Goal: Information Seeking & Learning: Learn about a topic

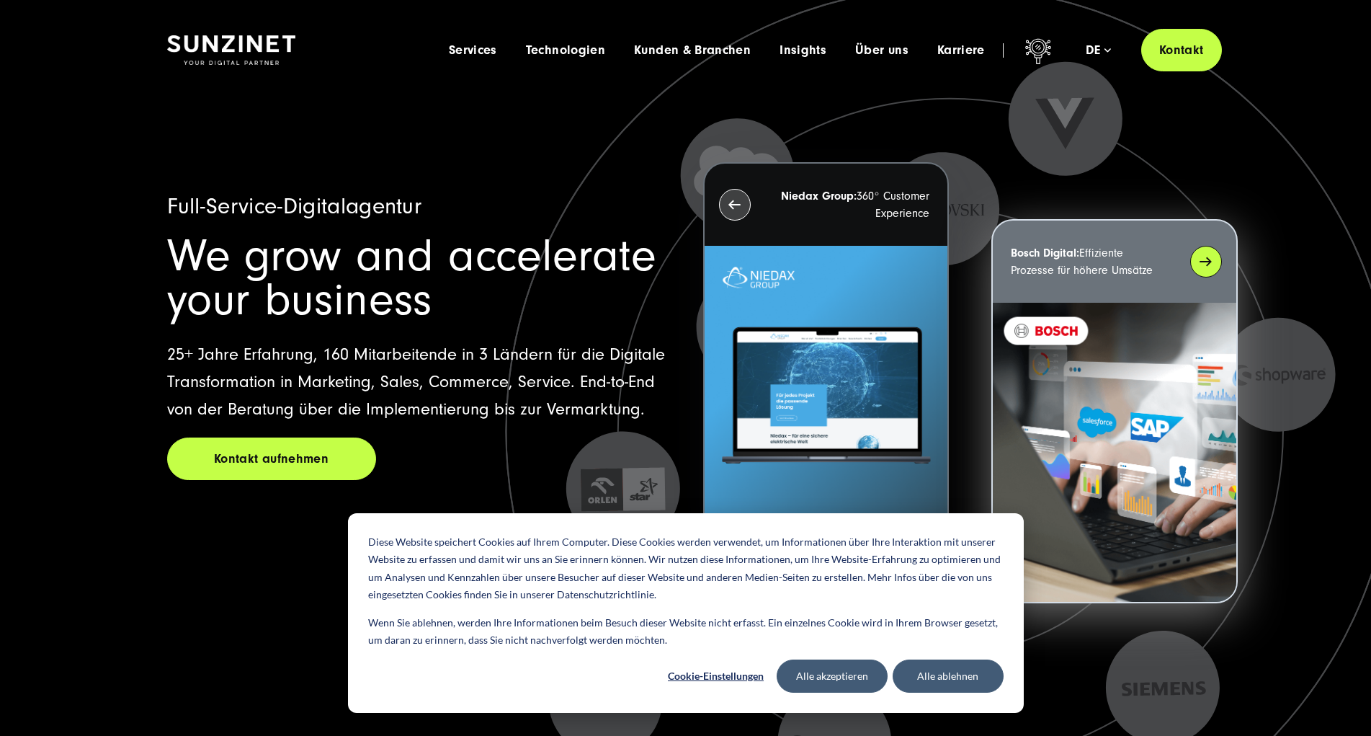
click at [1095, 403] on img at bounding box center [1114, 452] width 243 height 299
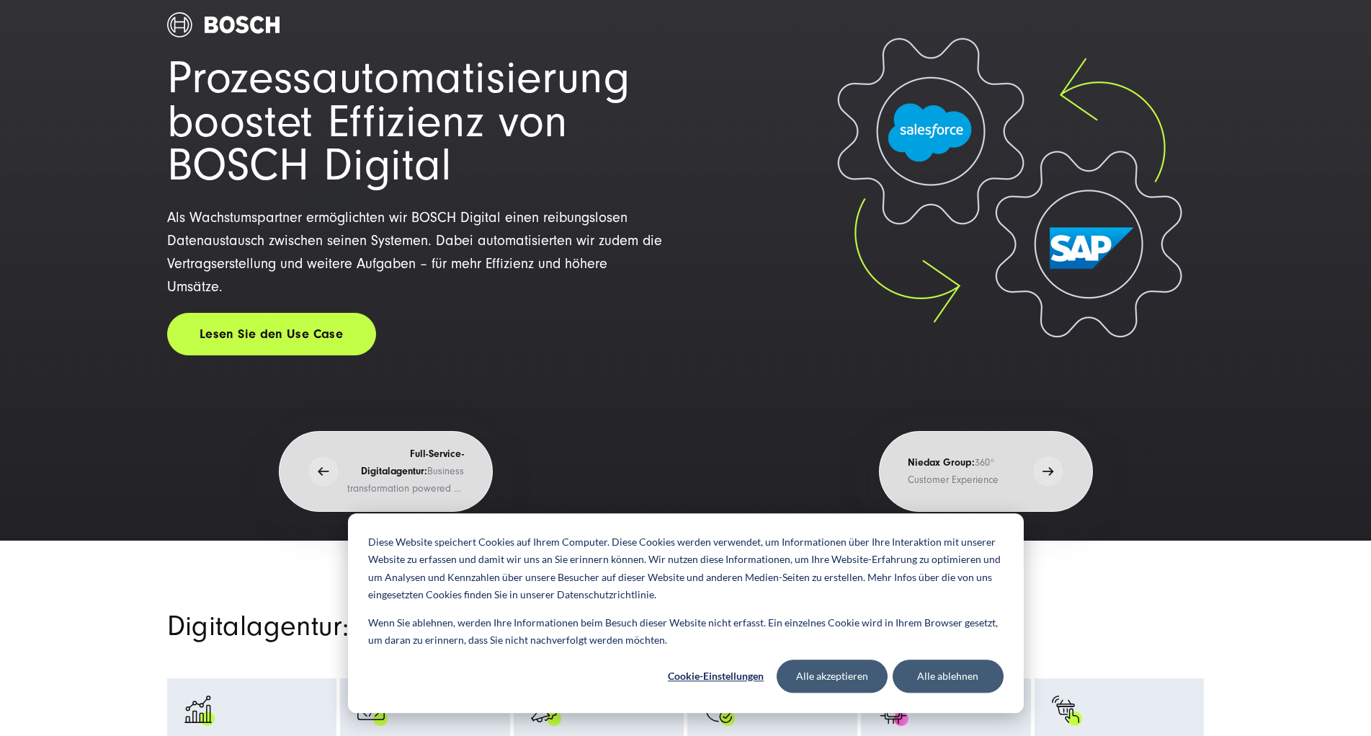
scroll to position [220, 0]
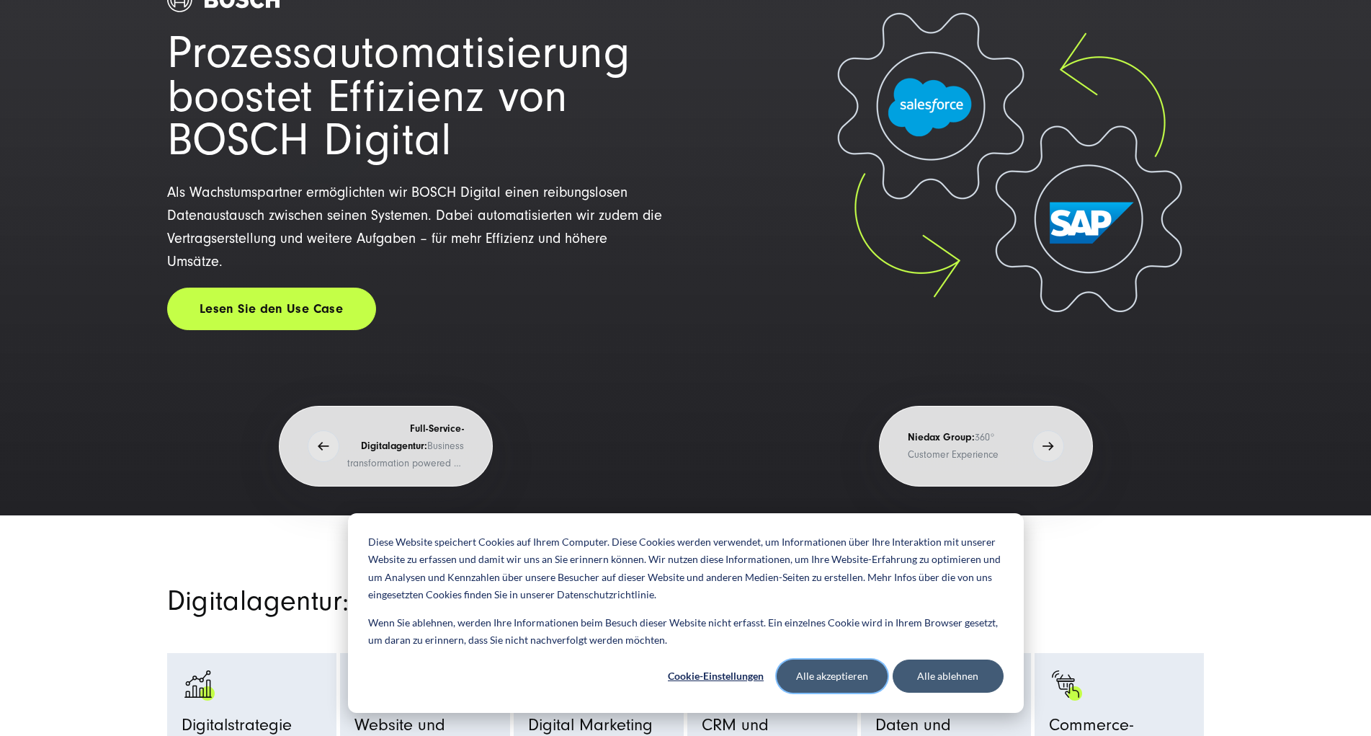
click at [844, 671] on button "Alle akzeptieren" at bounding box center [832, 675] width 111 height 33
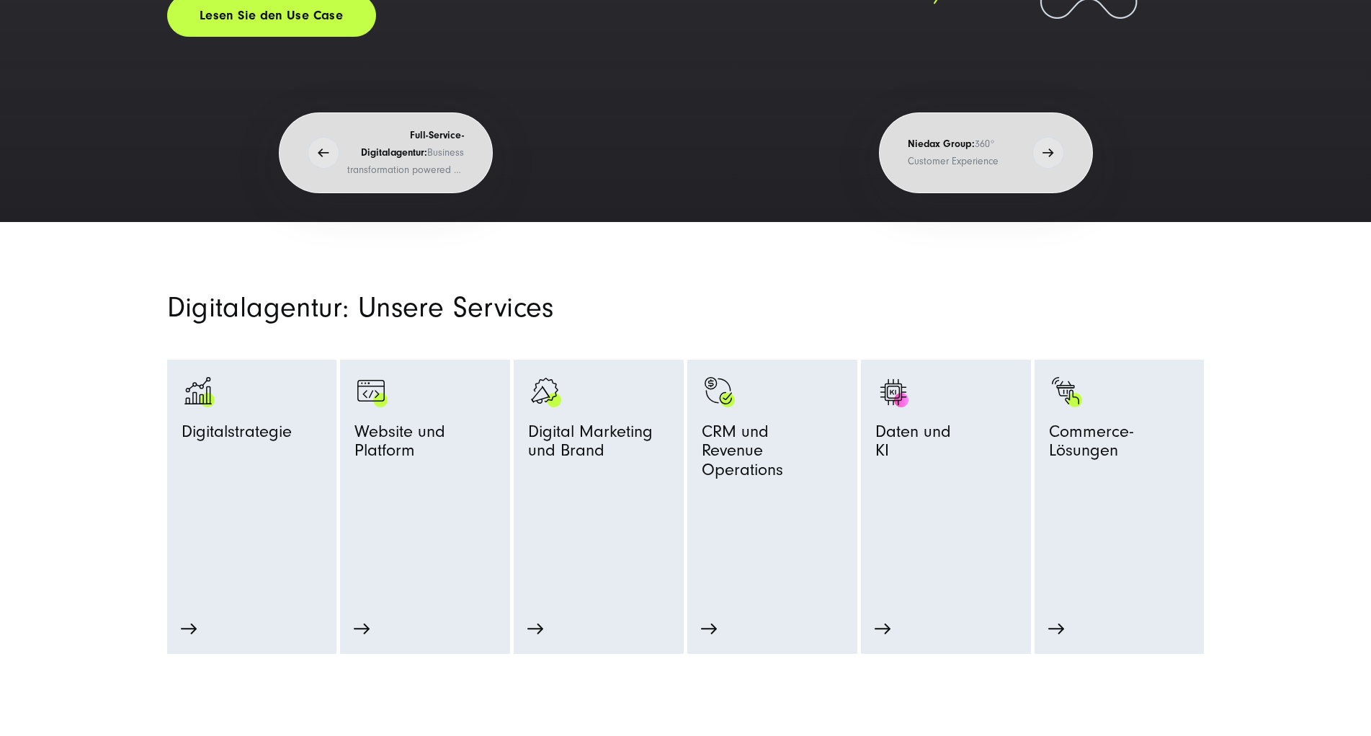
scroll to position [514, 0]
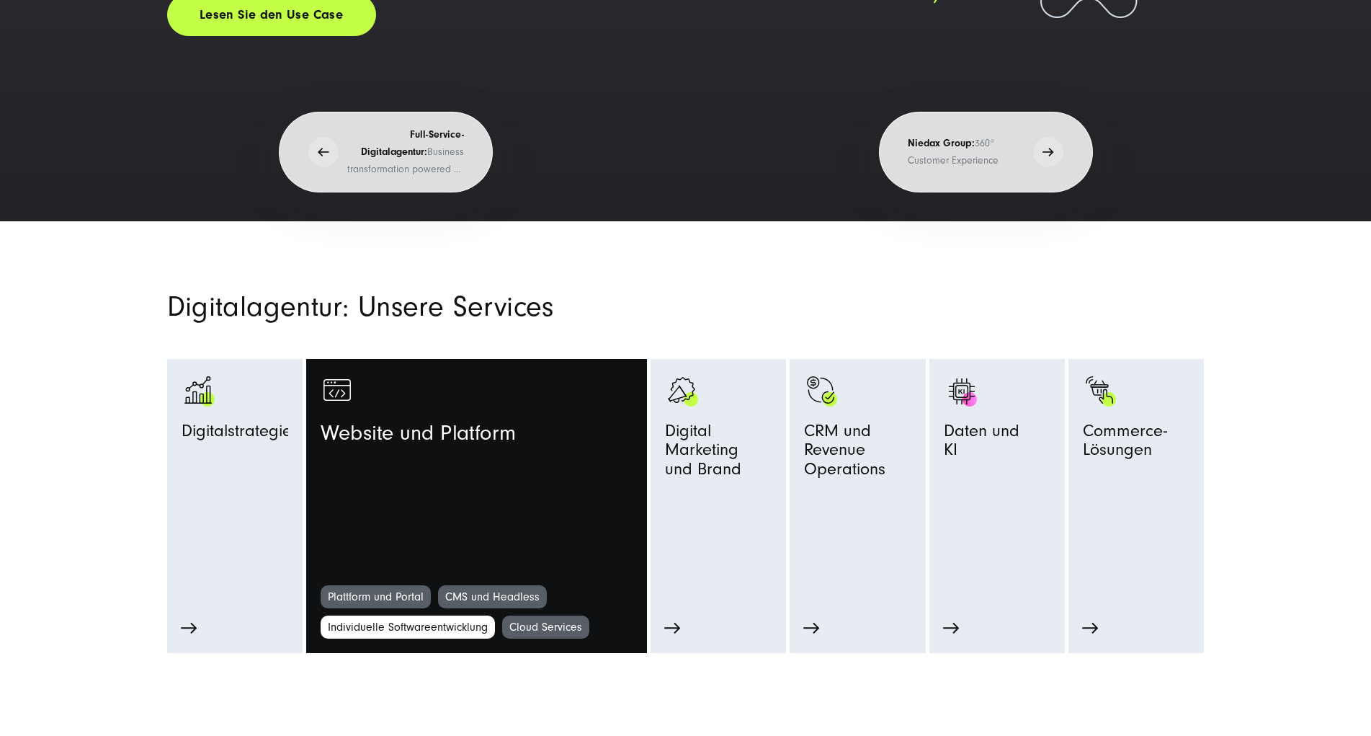
click at [375, 638] on link "Individuelle Softwareentwicklung" at bounding box center [408, 626] width 174 height 23
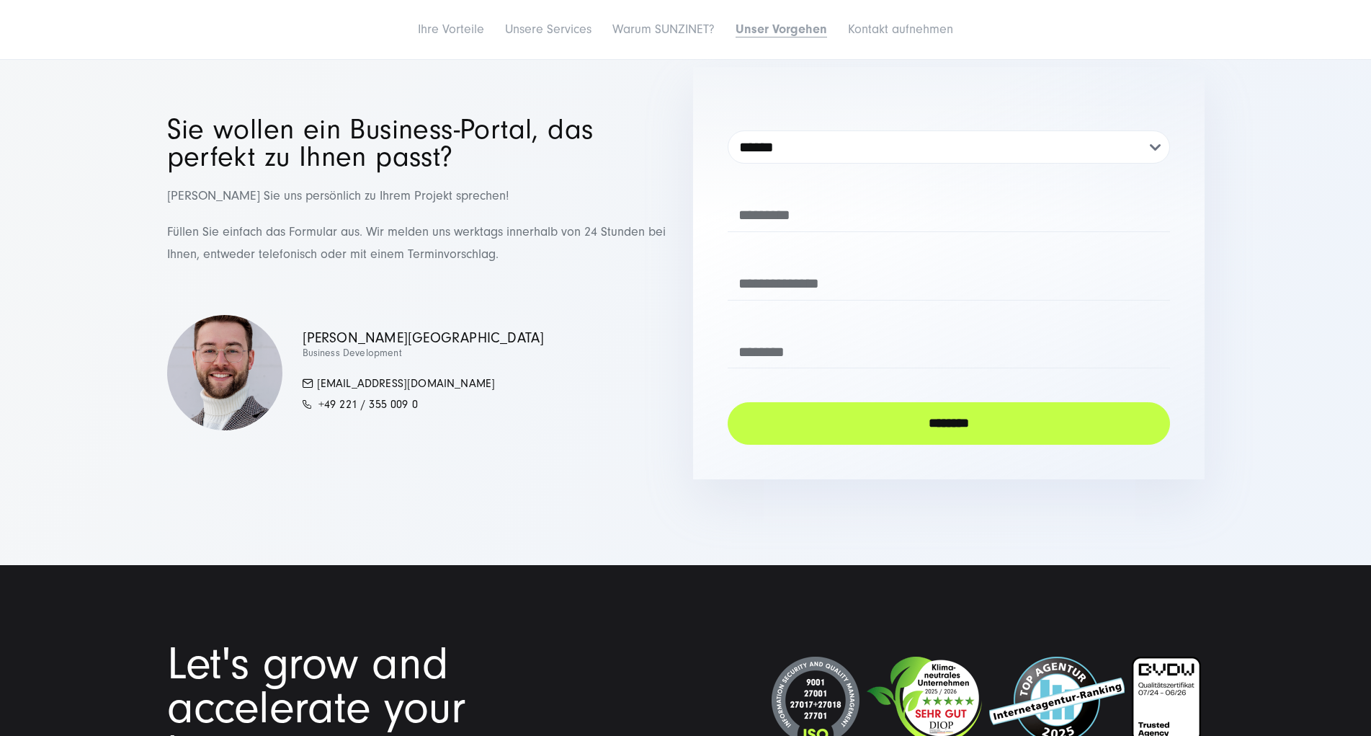
scroll to position [6834, 0]
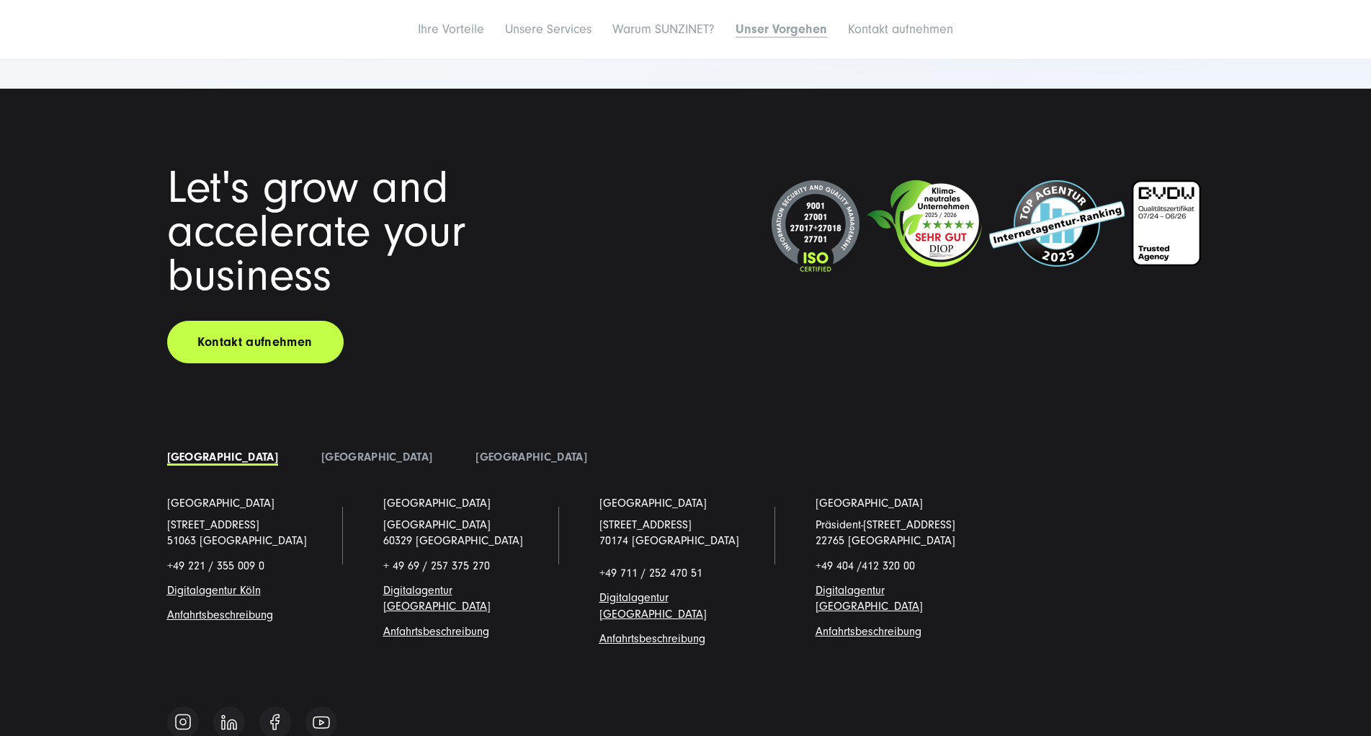
scroll to position [7275, 0]
